Goal: Task Accomplishment & Management: Use online tool/utility

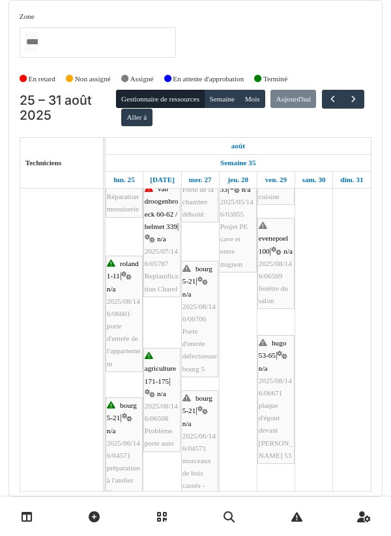
scroll to position [267, 0]
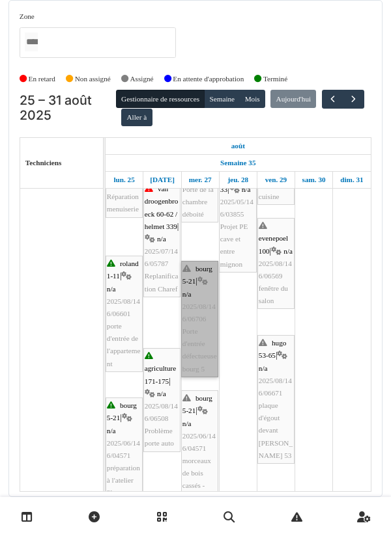
click at [199, 319] on link "bourg 5-21 | n/a 2025/08/146/06706 Porte d'entrée défectueuse bourg 5" at bounding box center [199, 319] width 37 height 117
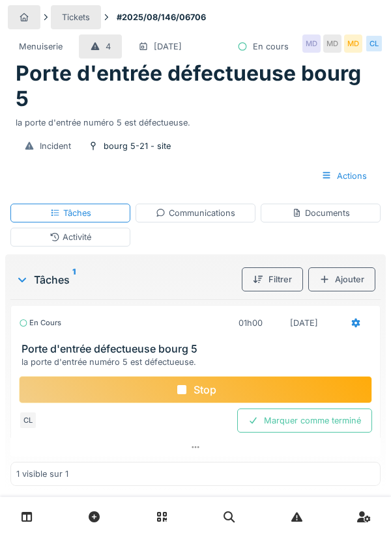
click at [320, 214] on div "Documents" at bounding box center [321, 213] width 58 height 12
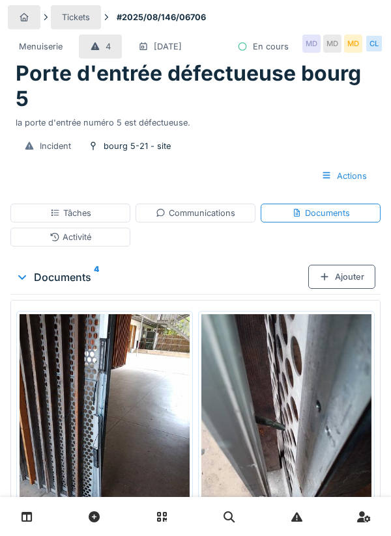
click at [348, 46] on div "MD" at bounding box center [353, 44] width 18 height 18
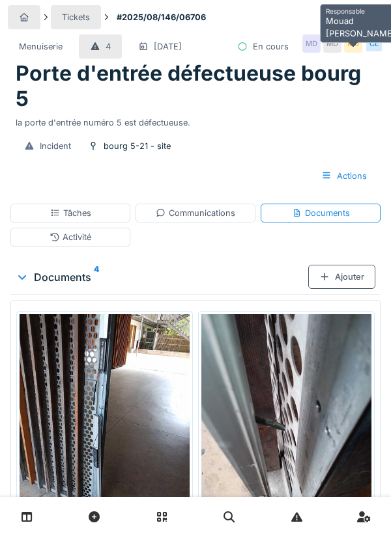
click at [268, 15] on div "Tickets #2025/08/146/06706" at bounding box center [195, 17] width 375 height 24
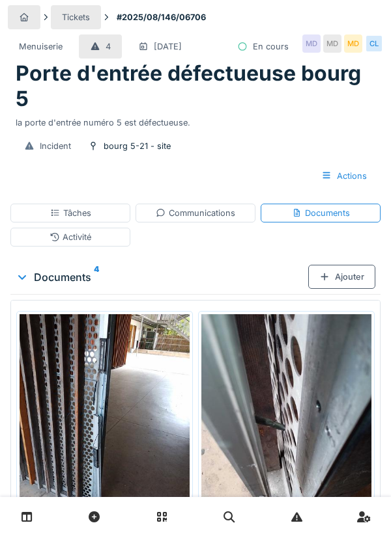
click at [340, 279] on div "Ajouter" at bounding box center [341, 277] width 67 height 24
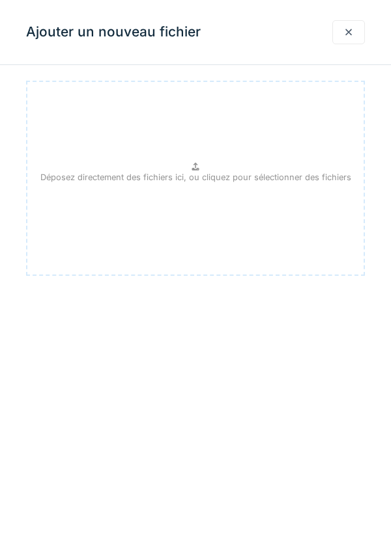
click at [192, 174] on p "Déposez directement des fichiers ici, ou cliquez pour sélectionner des fichiers" at bounding box center [195, 177] width 311 height 12
type input "**********"
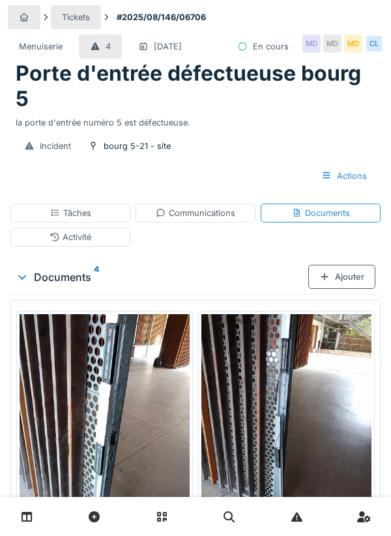
click at [340, 276] on div "Ajouter" at bounding box center [341, 277] width 67 height 24
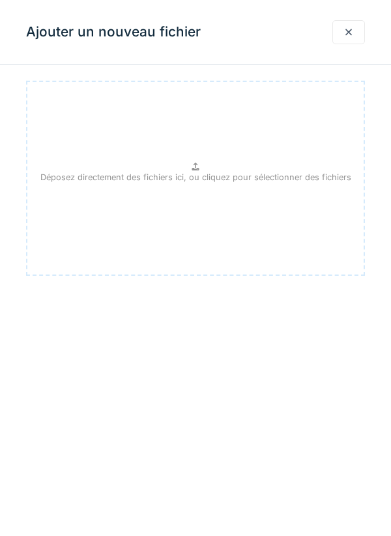
click at [203, 170] on div "Déposez directement des fichiers ici, ou cliquez pour sélectionner des fichiers" at bounding box center [195, 178] width 339 height 195
type input "**********"
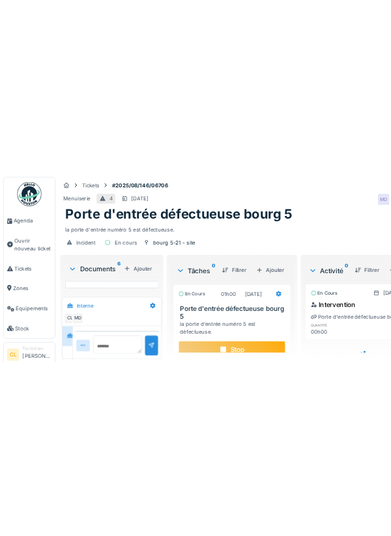
scroll to position [10, 0]
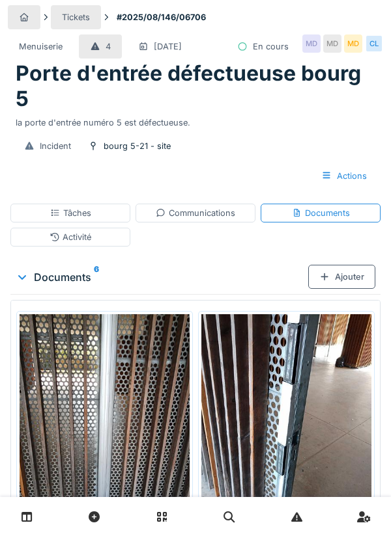
click at [197, 215] on div "Communications" at bounding box center [195, 213] width 79 height 12
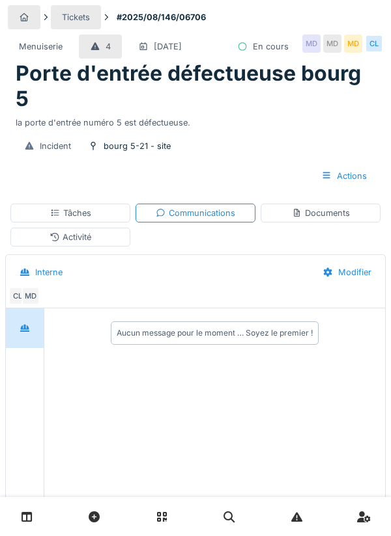
click at [315, 208] on div "Documents" at bounding box center [321, 213] width 58 height 12
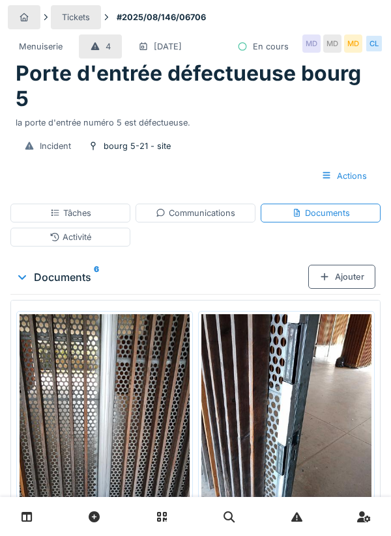
click at [214, 215] on div "Communications" at bounding box center [195, 213] width 79 height 12
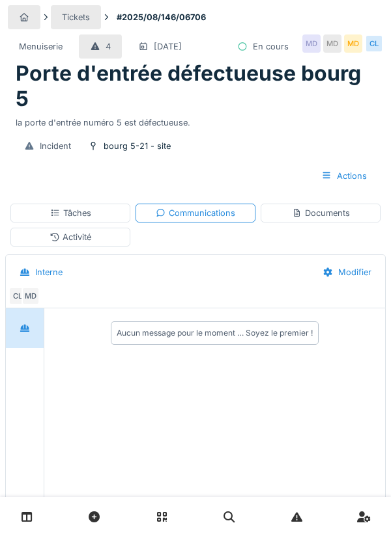
scroll to position [79, 0]
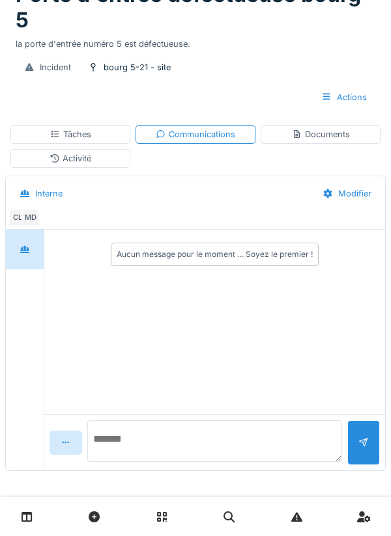
click at [156, 445] on textarea at bounding box center [214, 442] width 255 height 42
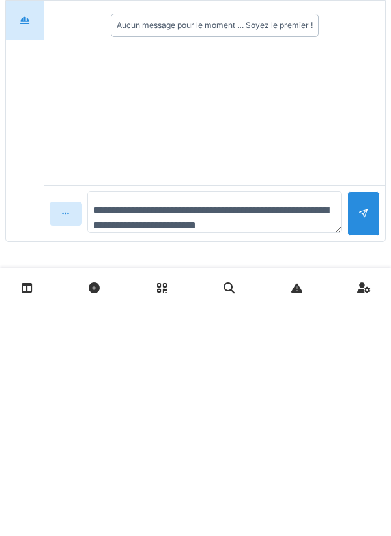
scroll to position [15, 0]
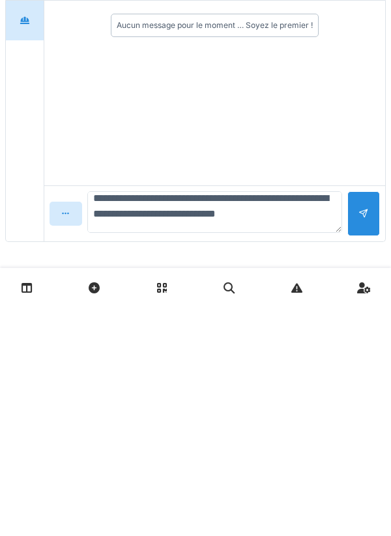
type textarea "**********"
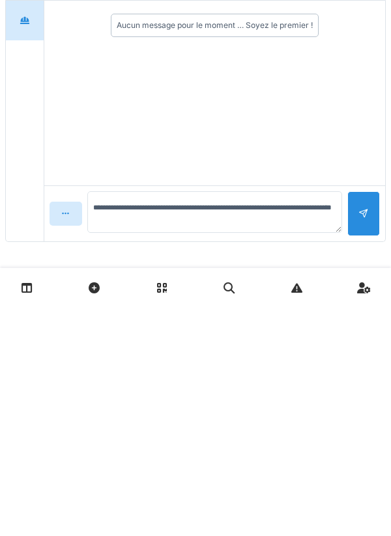
click at [354, 448] on div at bounding box center [363, 443] width 33 height 45
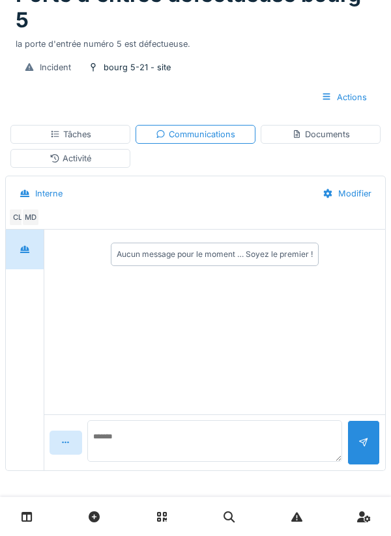
scroll to position [0, 0]
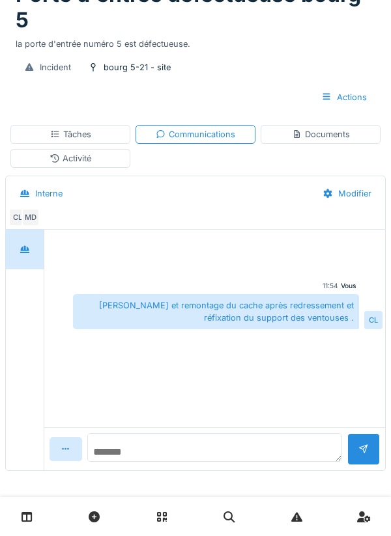
click at [145, 452] on textarea at bounding box center [214, 448] width 255 height 29
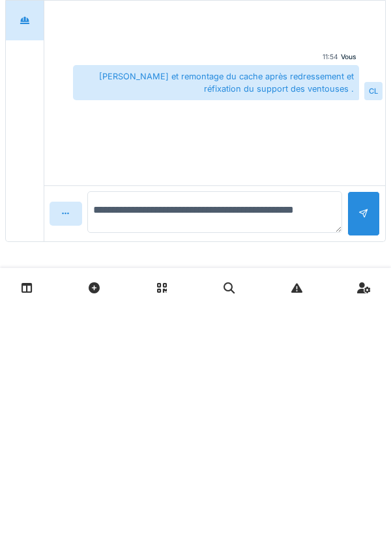
type textarea "**********"
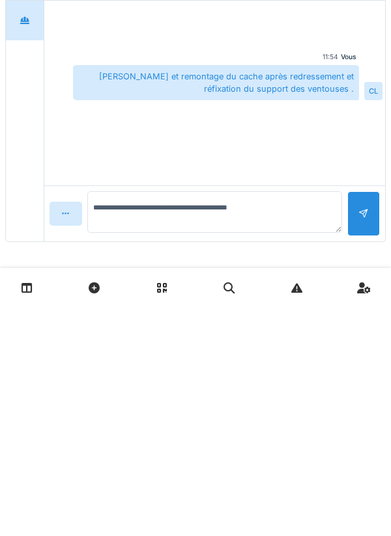
click at [368, 443] on div at bounding box center [363, 443] width 33 height 45
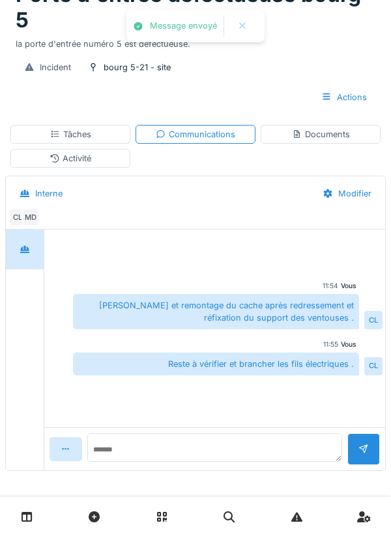
click at [74, 132] on div "Tâches" at bounding box center [70, 134] width 41 height 12
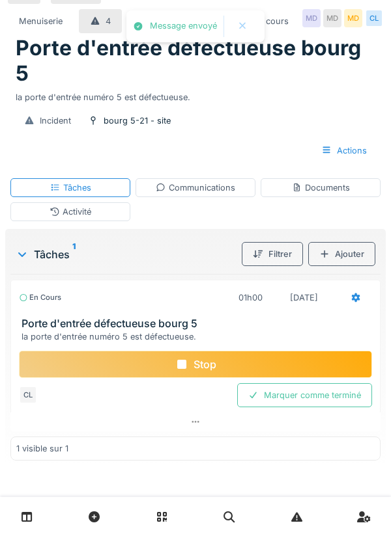
scroll to position [26, 0]
click at [355, 297] on icon at bounding box center [355, 298] width 10 height 8
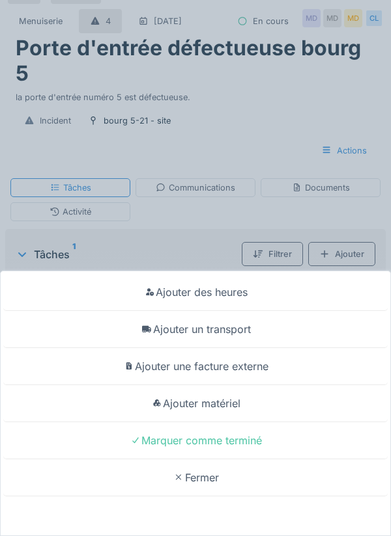
click at [228, 331] on div "Ajouter un transport" at bounding box center [195, 329] width 384 height 37
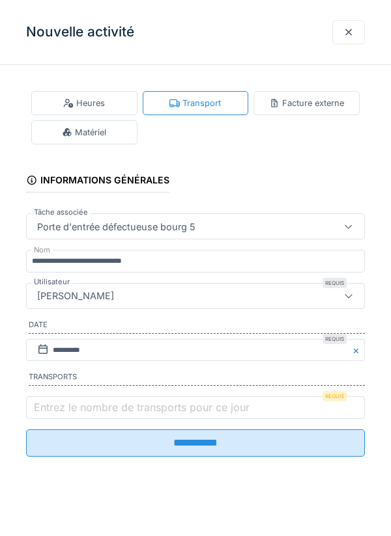
click at [67, 411] on label "Entrez le nombre de transports pour ce jour" at bounding box center [141, 408] width 221 height 16
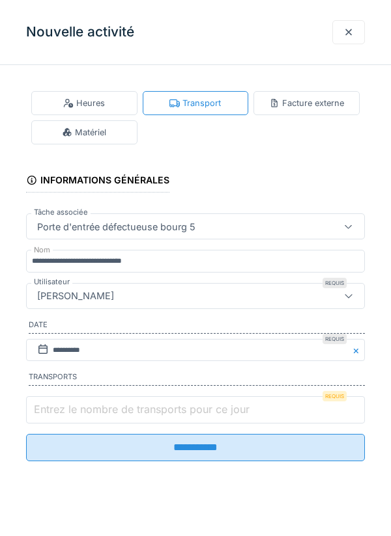
click at [67, 411] on input "Entrez le nombre de transports pour ce jour" at bounding box center [195, 409] width 339 height 27
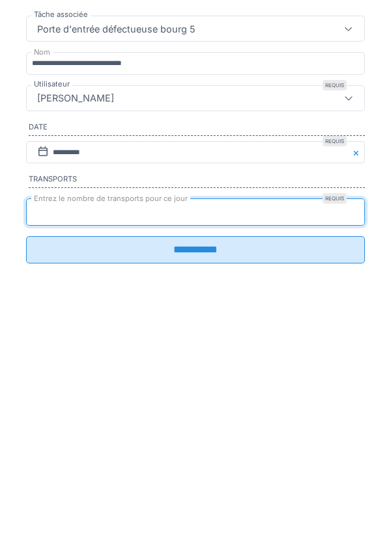
type input "*"
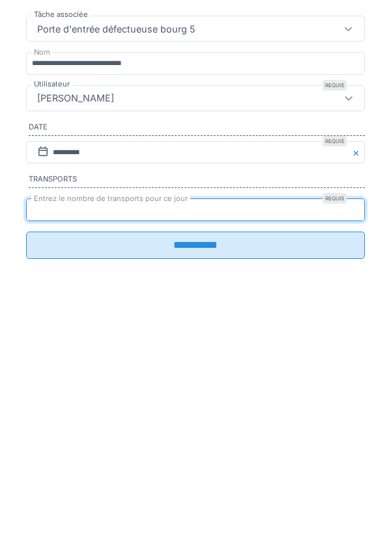
click at [208, 447] on input "**********" at bounding box center [195, 443] width 339 height 27
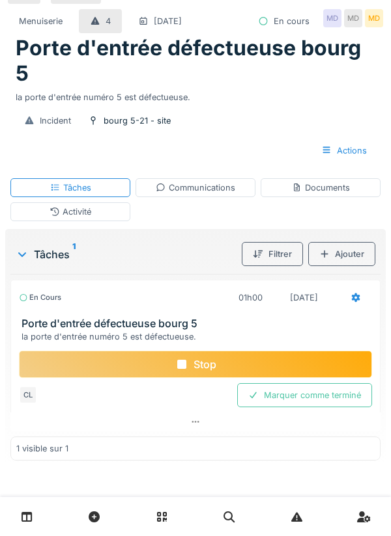
click at [77, 217] on div "Activité" at bounding box center [70, 212] width 42 height 12
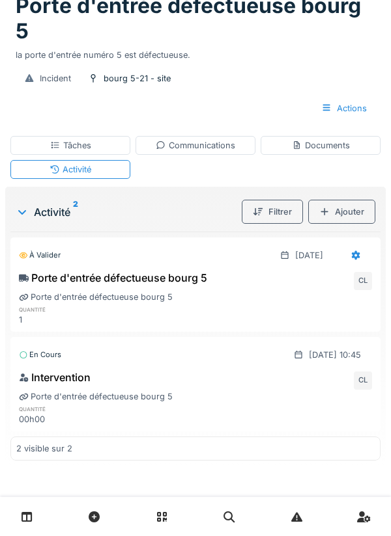
scroll to position [0, 0]
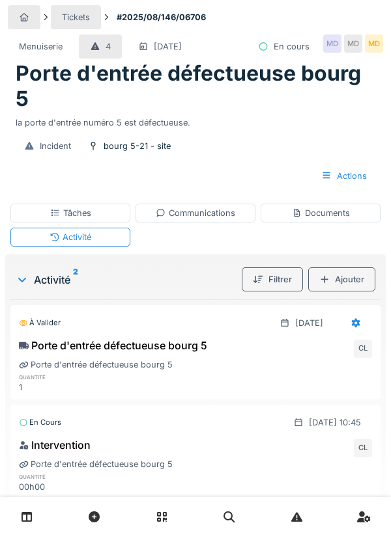
click at [329, 209] on div "Documents" at bounding box center [321, 213] width 58 height 12
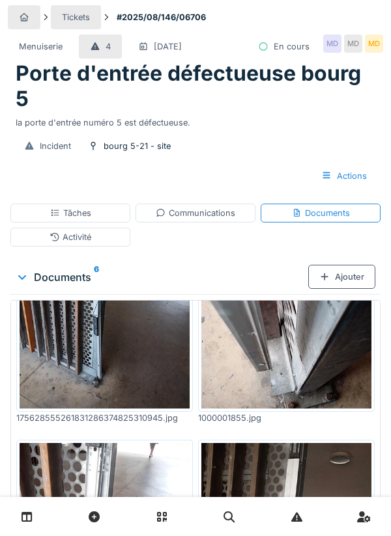
scroll to position [428, 0]
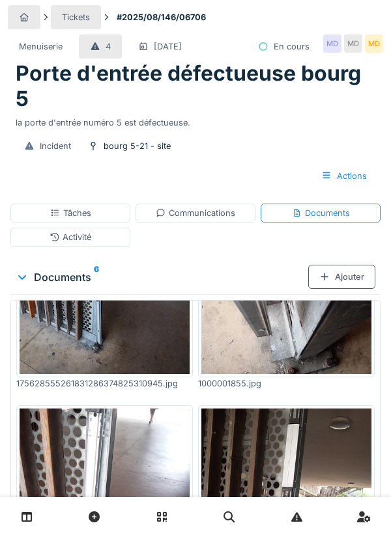
click at [199, 213] on div "Communications" at bounding box center [195, 213] width 79 height 12
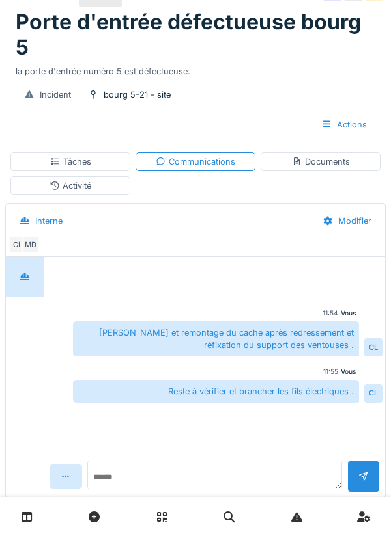
scroll to position [79, 0]
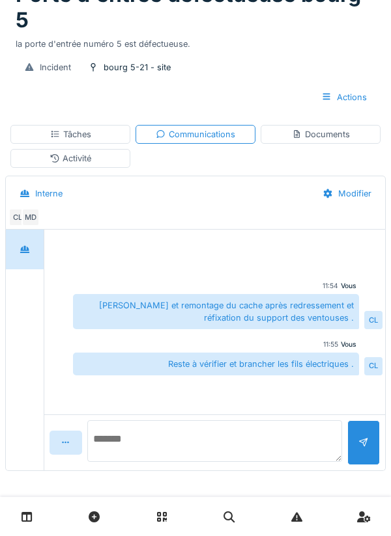
click at [135, 446] on textarea at bounding box center [214, 442] width 255 height 42
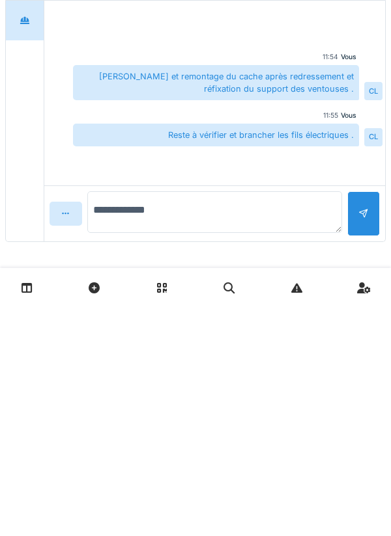
type textarea "**********"
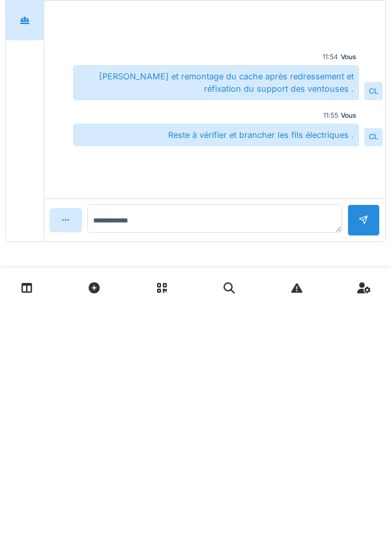
click at [366, 443] on div at bounding box center [363, 449] width 10 height 12
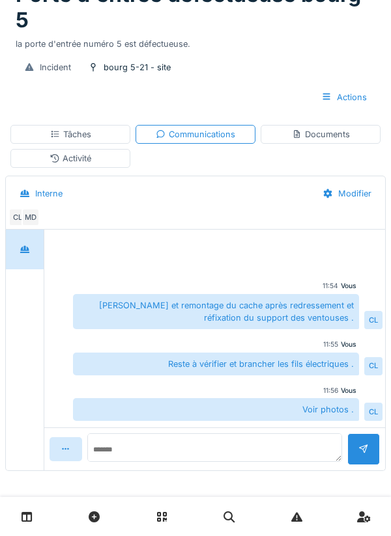
click at [76, 132] on div "Tâches" at bounding box center [70, 134] width 41 height 12
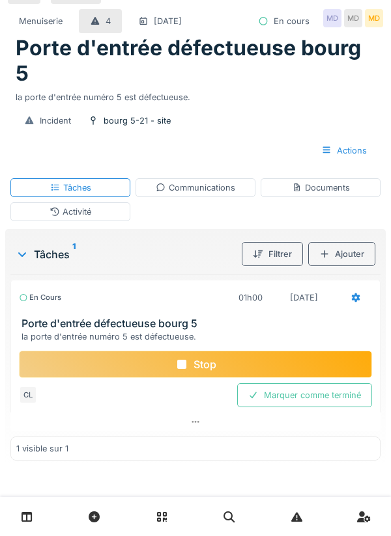
scroll to position [26, 0]
click at [202, 363] on div "Stop" at bounding box center [195, 364] width 353 height 27
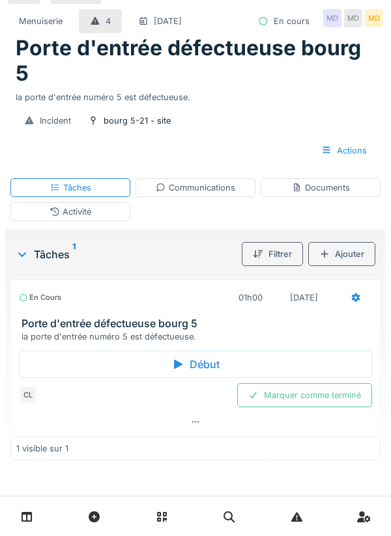
click at [302, 398] on div "Marquer comme terminé" at bounding box center [304, 395] width 135 height 24
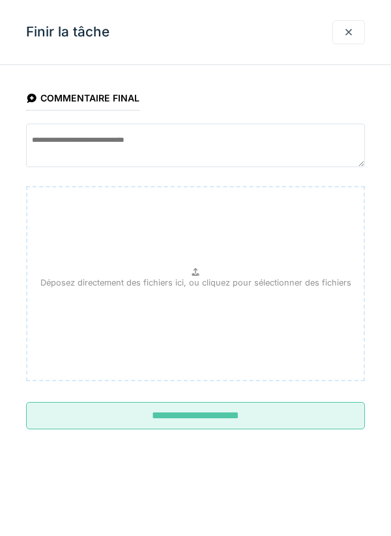
click at [247, 415] on input "**********" at bounding box center [195, 415] width 339 height 27
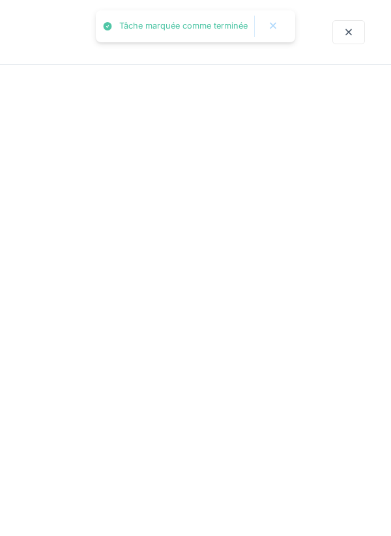
scroll to position [0, 0]
